Goal: Information Seeking & Learning: Learn about a topic

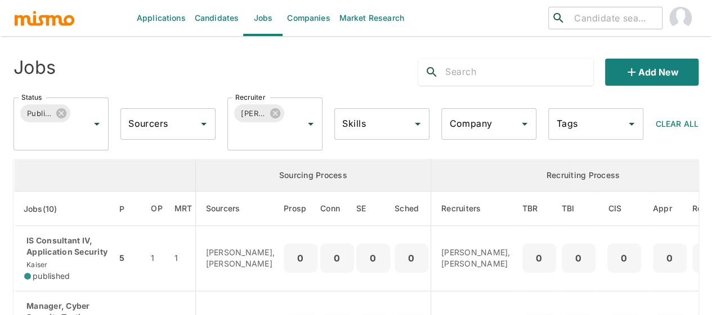
scroll to position [113, 0]
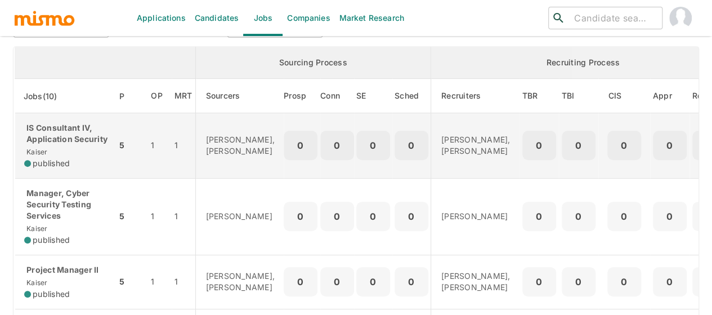
click at [72, 145] on p "IS Consultant IV, Application Security" at bounding box center [65, 133] width 83 height 23
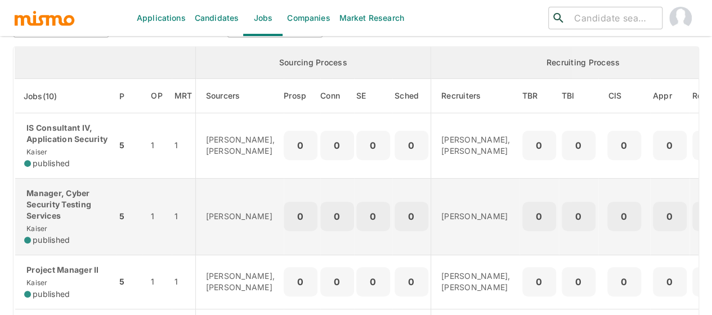
click at [56, 205] on p "Manager, Cyber Security Testing Services" at bounding box center [65, 204] width 83 height 34
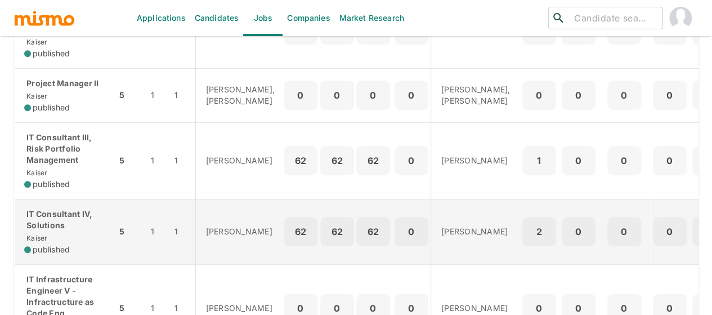
scroll to position [281, 0]
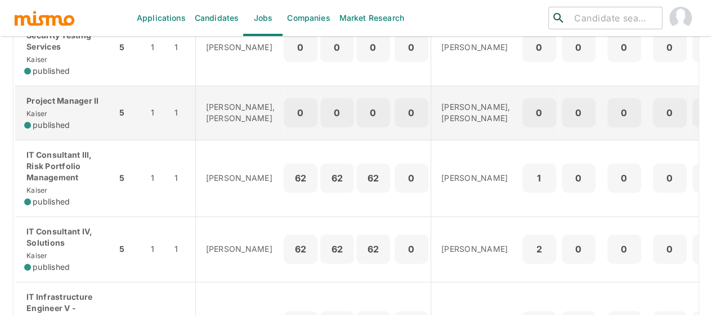
click at [70, 123] on div "Project Manager II Kaiser published" at bounding box center [65, 112] width 83 height 35
click at [74, 126] on div "Project Manager II Kaiser published" at bounding box center [65, 112] width 83 height 35
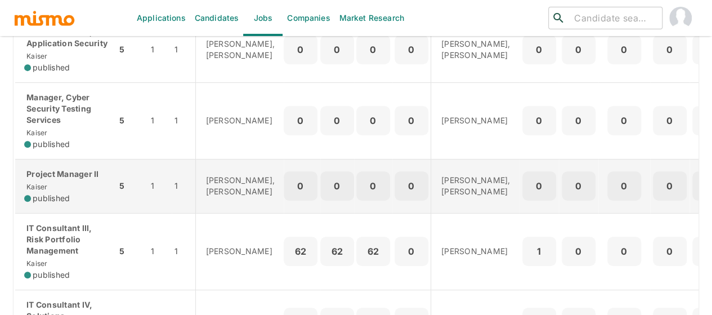
scroll to position [225, 0]
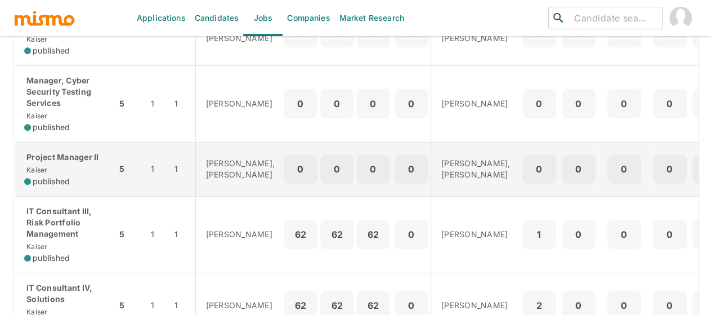
click at [62, 163] on p "Project Manager II" at bounding box center [65, 156] width 83 height 11
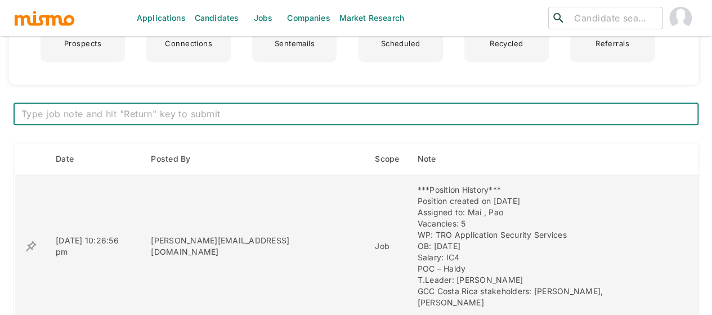
scroll to position [450, 0]
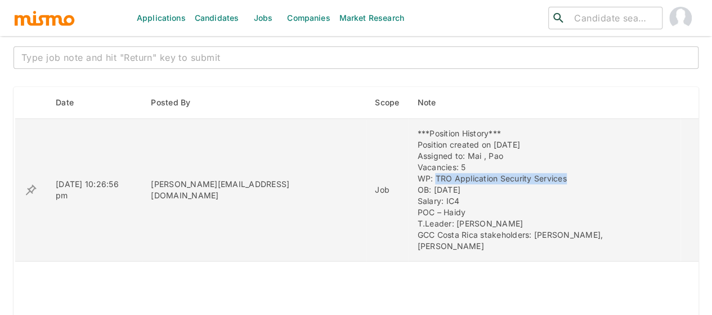
drag, startPoint x: 522, startPoint y: 178, endPoint x: 387, endPoint y: 177, distance: 135.1
click at [417, 177] on div "***Position History*** Position created on September 26th Assigned to: Mai , Pa…" at bounding box center [544, 190] width 254 height 124
copy div "TRO Application Security Services"
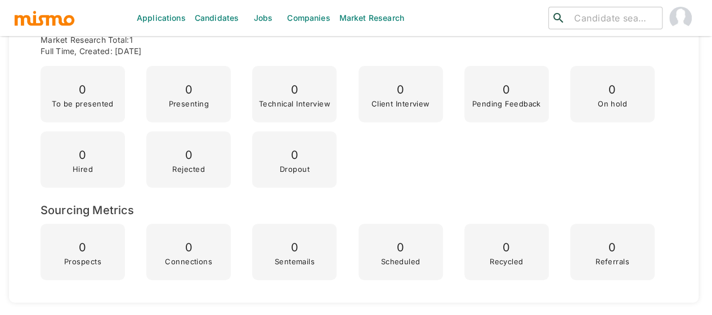
scroll to position [0, 0]
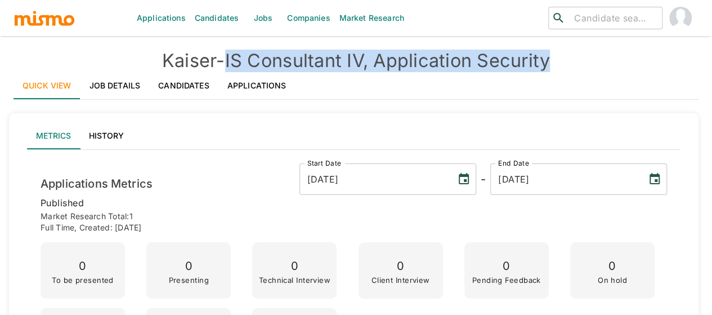
drag, startPoint x: 557, startPoint y: 60, endPoint x: 231, endPoint y: 60, distance: 326.5
click at [231, 60] on h4 "Kaiser - IS Consultant IV, Application Security" at bounding box center [356, 61] width 685 height 23
copy h4 "IS Consultant IV, Application Security"
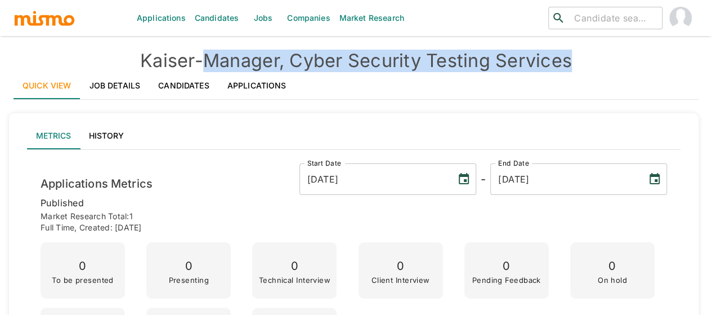
drag, startPoint x: 583, startPoint y: 59, endPoint x: 213, endPoint y: 65, distance: 370.5
click at [213, 65] on h4 "[PERSON_NAME] - Manager, Cyber Security Testing Services" at bounding box center [356, 61] width 685 height 23
copy h4 "Manager, Cyber Security Testing Services"
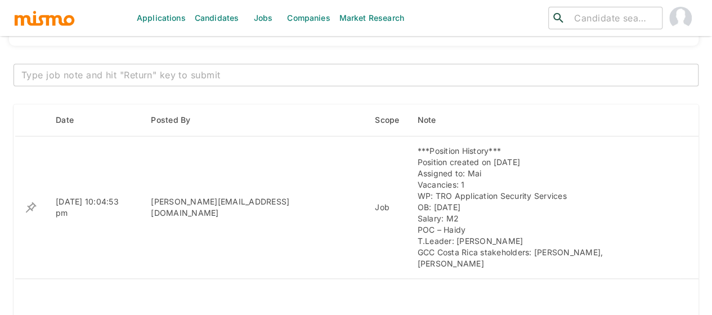
scroll to position [450, 0]
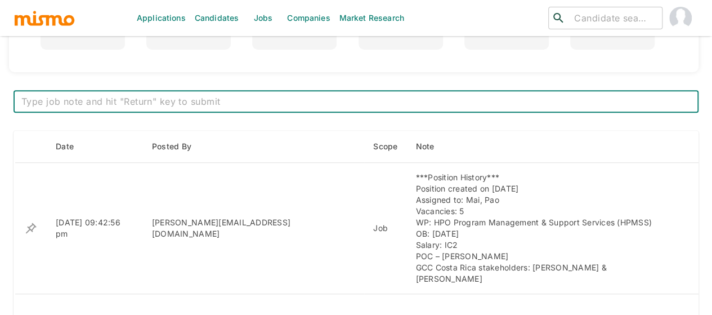
scroll to position [405, 0]
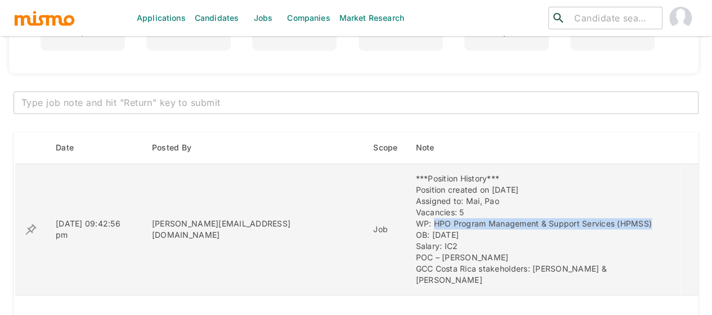
drag, startPoint x: 565, startPoint y: 222, endPoint x: 342, endPoint y: 222, distance: 222.4
click at [416, 222] on div "***Position History*** Position created on September 26th Assigned to: Mai, Pao…" at bounding box center [544, 229] width 256 height 113
copy div "HPO Program Management & Support Services (HPMSS)"
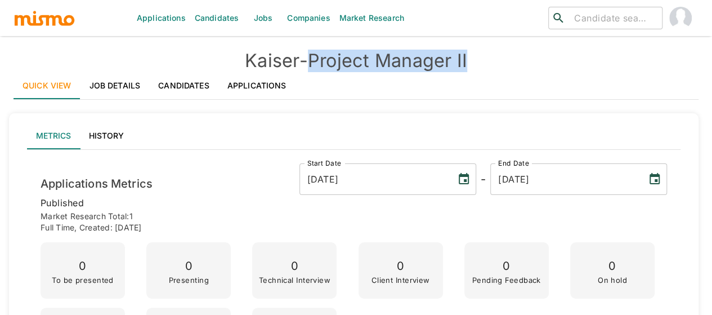
drag, startPoint x: 493, startPoint y: 59, endPoint x: 317, endPoint y: 57, distance: 176.2
click at [317, 57] on h4 "Kaiser - Project Manager II" at bounding box center [356, 61] width 685 height 23
copy h4 "Project Manager II"
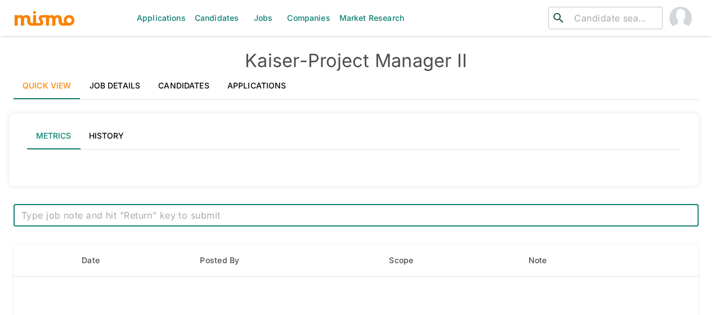
click at [129, 86] on link "Job Details" at bounding box center [115, 85] width 69 height 27
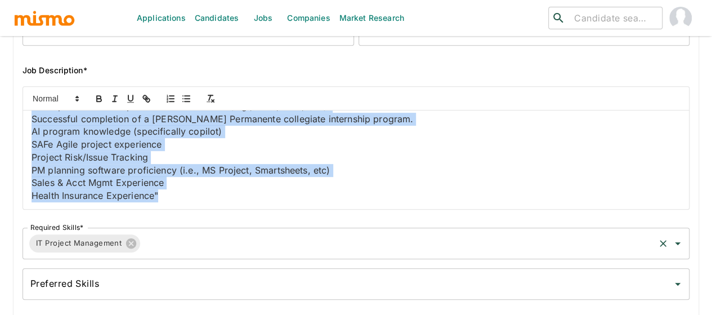
scroll to position [669, 0]
drag, startPoint x: 35, startPoint y: 121, endPoint x: 357, endPoint y: 243, distance: 343.7
click at [357, 243] on div "Job Outside URL Project Manager II Job Outside URL Job Title* Project Manager I…" at bounding box center [352, 93] width 676 height 421
copy div "Job Summary Manages small projects or components of larger projects with oversi…"
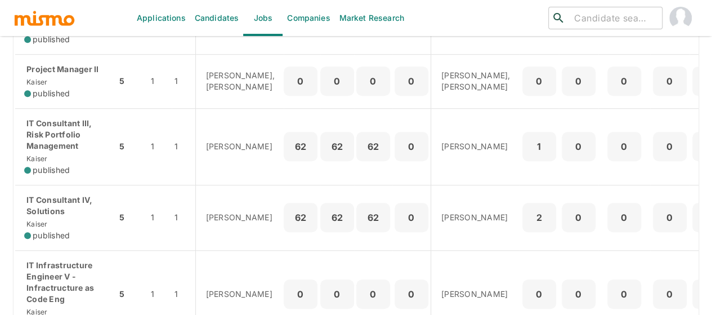
scroll to position [338, 0]
